Goal: Obtain resource: Download file/media

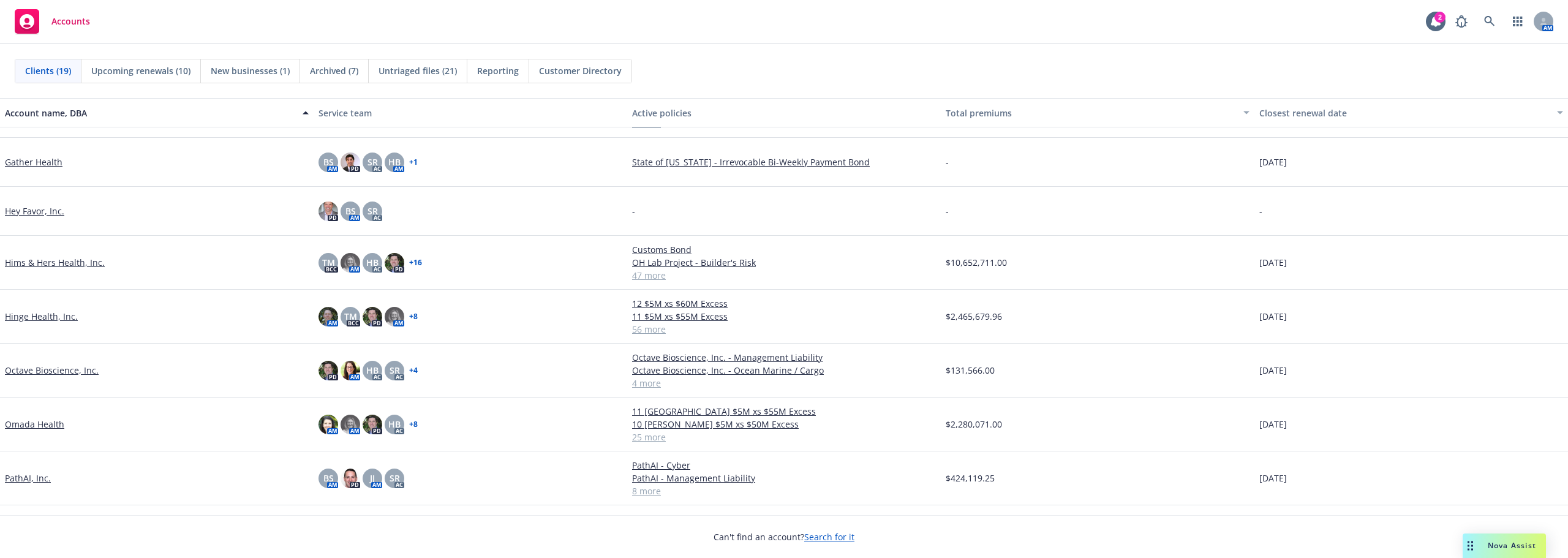
scroll to position [245, 0]
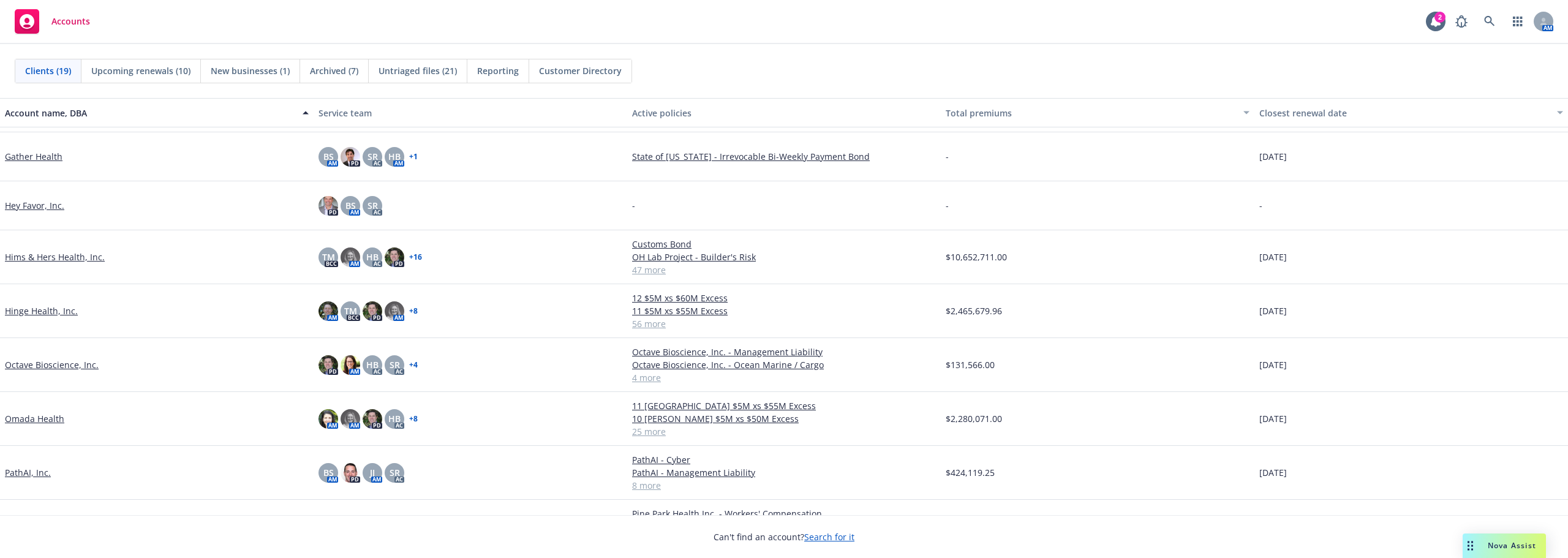
click at [43, 464] on div "PathAI, Inc." at bounding box center [157, 473] width 313 height 54
click at [42, 471] on link "PathAI, Inc." at bounding box center [28, 473] width 46 height 13
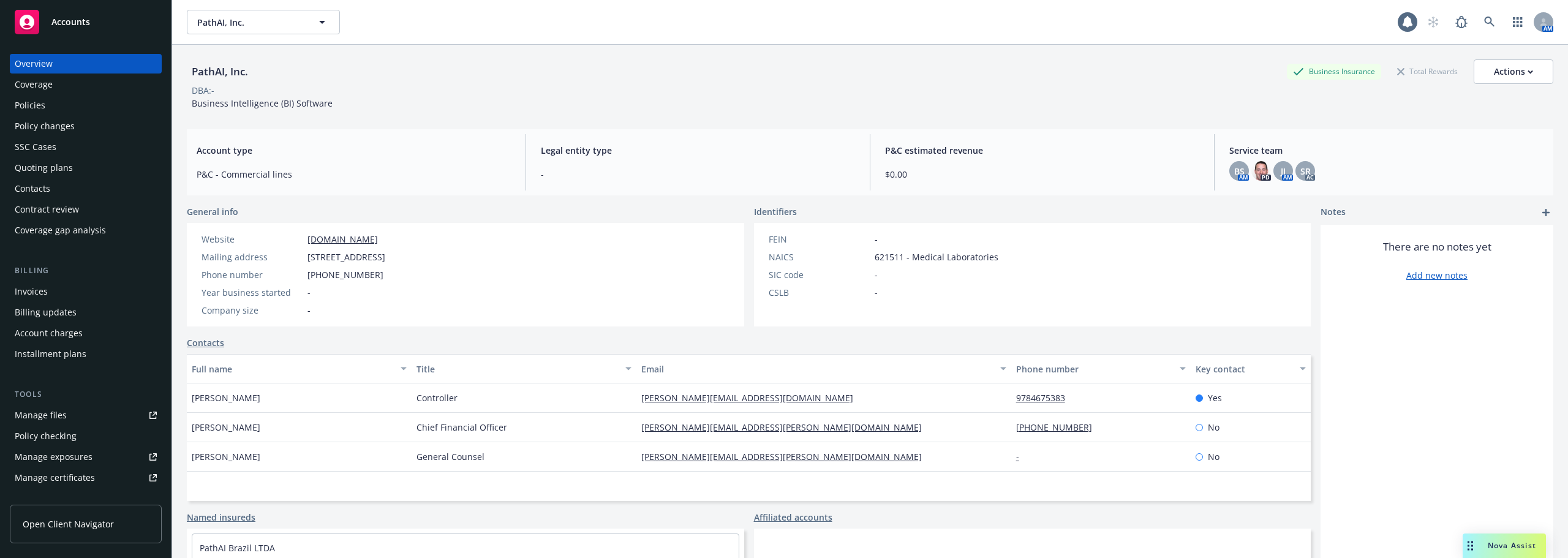
click at [357, 340] on div "Contacts" at bounding box center [749, 343] width 1124 height 13
click at [81, 107] on div "Policies" at bounding box center [85, 105] width 142 height 20
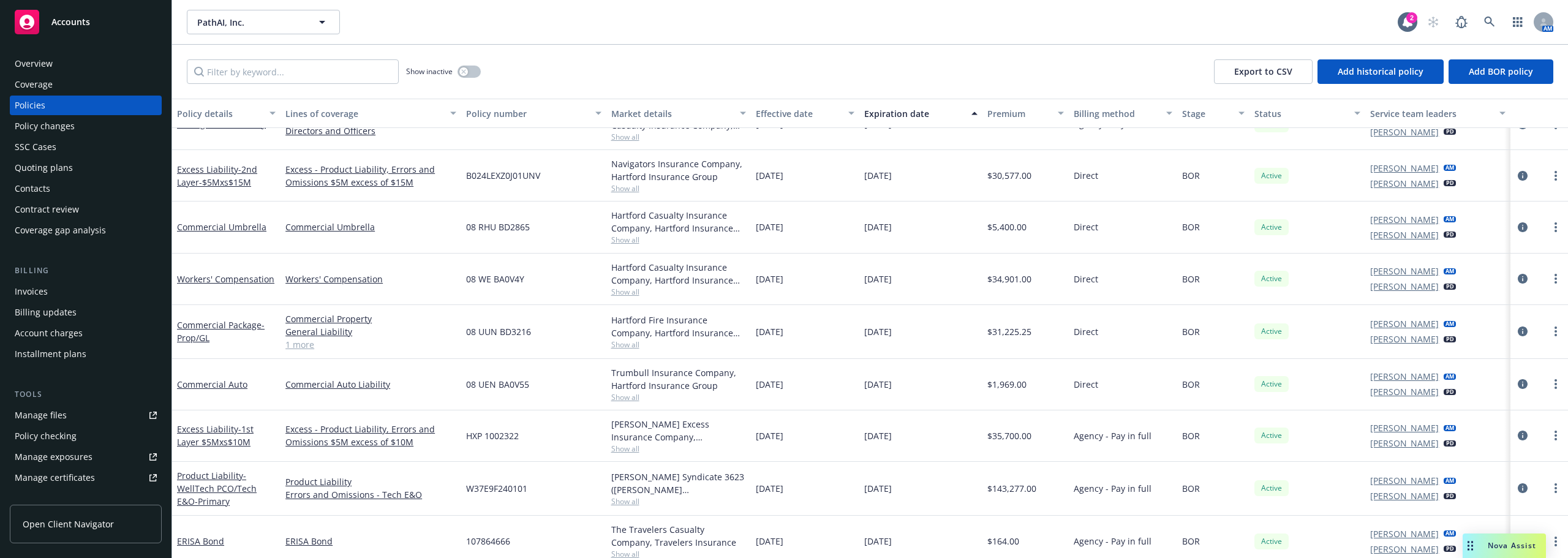
scroll to position [90, 0]
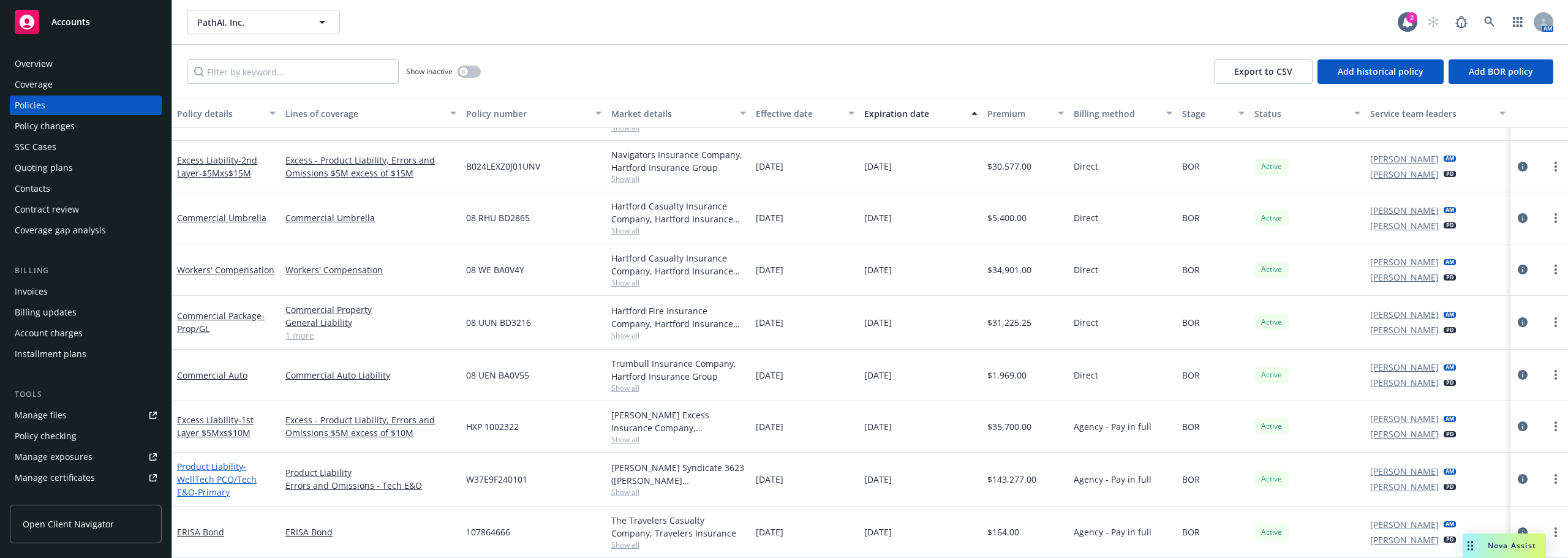
click at [236, 469] on link "Product Liability - WellTech PCO/Tech E&O-Primary" at bounding box center [217, 479] width 80 height 37
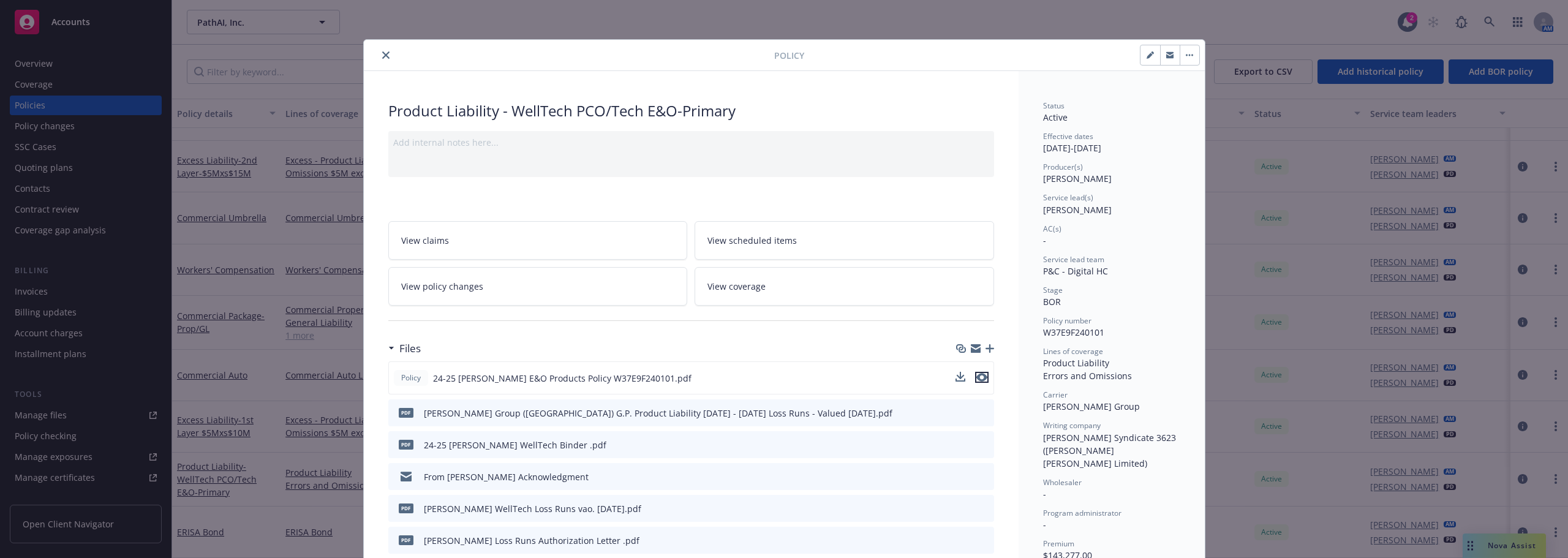
click at [978, 381] on icon "preview file" at bounding box center [982, 377] width 11 height 8
click at [372, 51] on div at bounding box center [571, 55] width 406 height 15
click at [382, 57] on icon "close" at bounding box center [385, 55] width 7 height 7
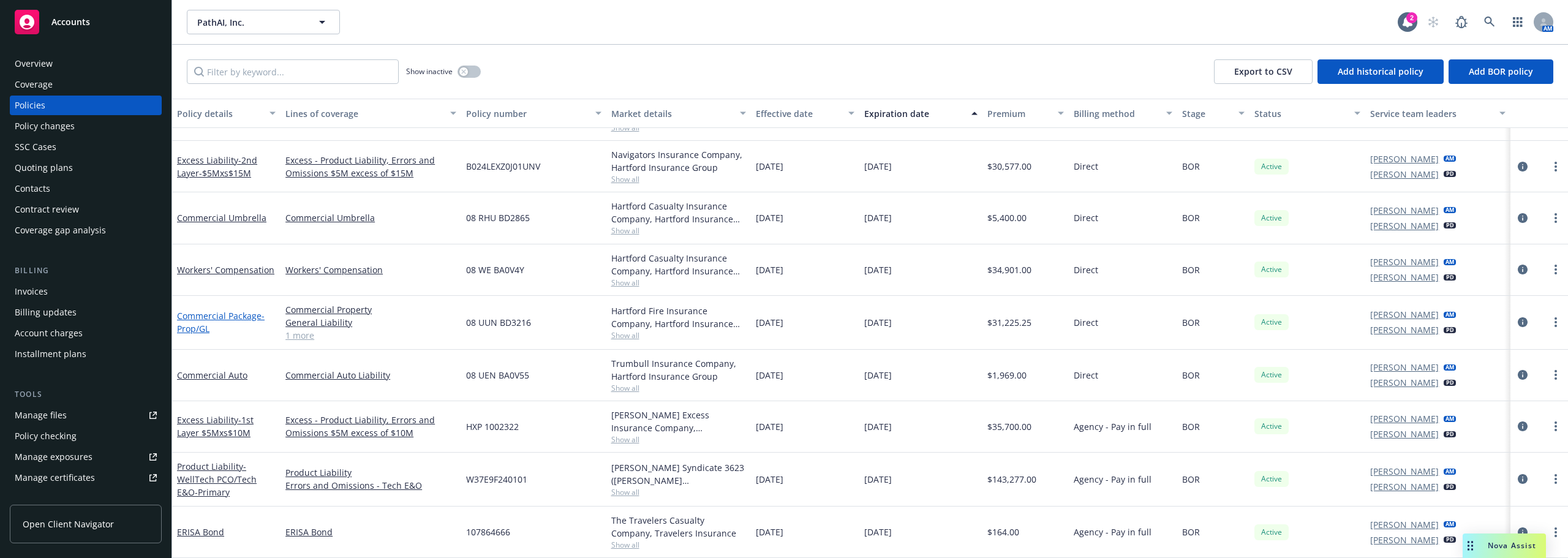
click at [237, 318] on link "Commercial Package - Prop/GL" at bounding box center [221, 322] width 87 height 24
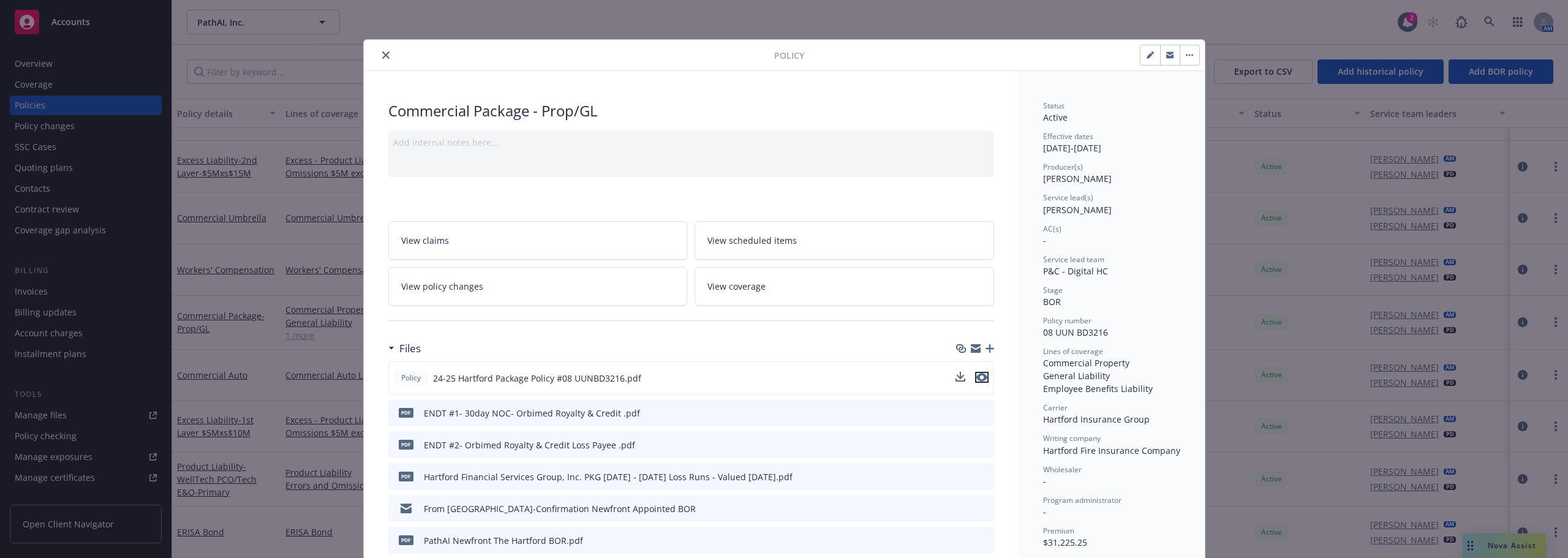
click at [979, 374] on icon "preview file" at bounding box center [982, 377] width 11 height 8
click at [382, 57] on icon "close" at bounding box center [385, 55] width 7 height 7
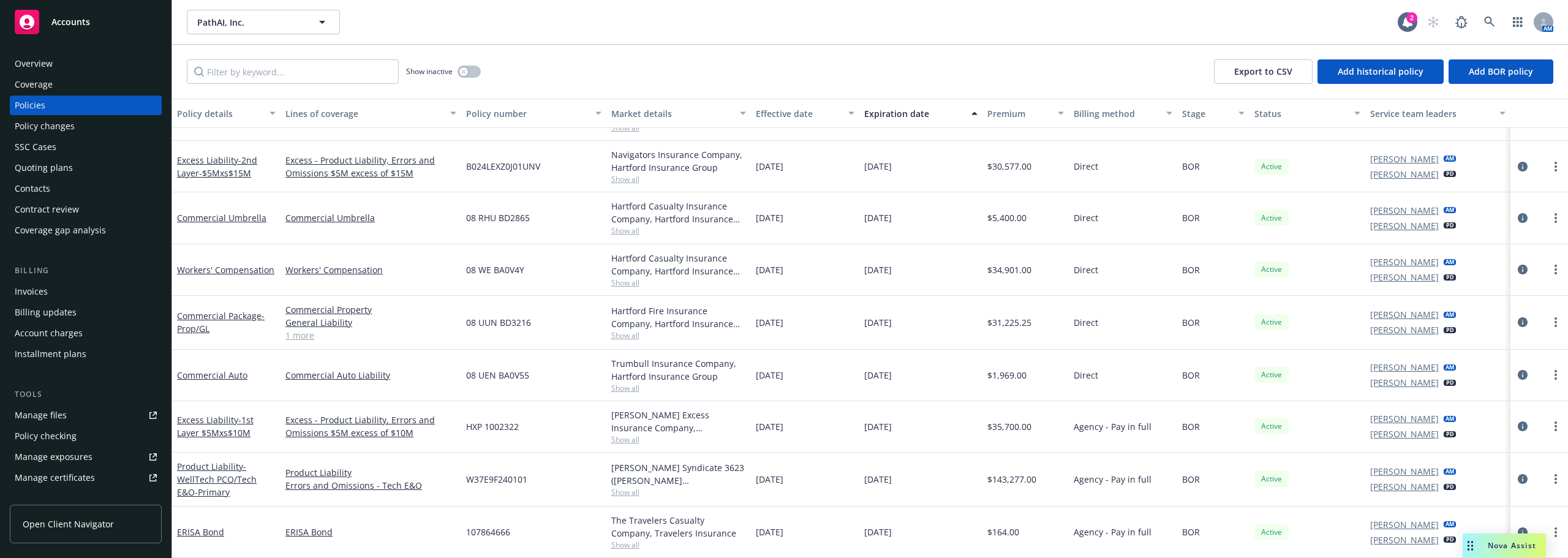
click at [85, 410] on link "Manage files" at bounding box center [85, 415] width 152 height 20
drag, startPoint x: 551, startPoint y: 317, endPoint x: 466, endPoint y: 322, distance: 85.1
click at [466, 322] on div "08 UUN BD3216" at bounding box center [533, 323] width 144 height 54
copy span "08 UUN BD3216"
